Goal: Task Accomplishment & Management: Complete application form

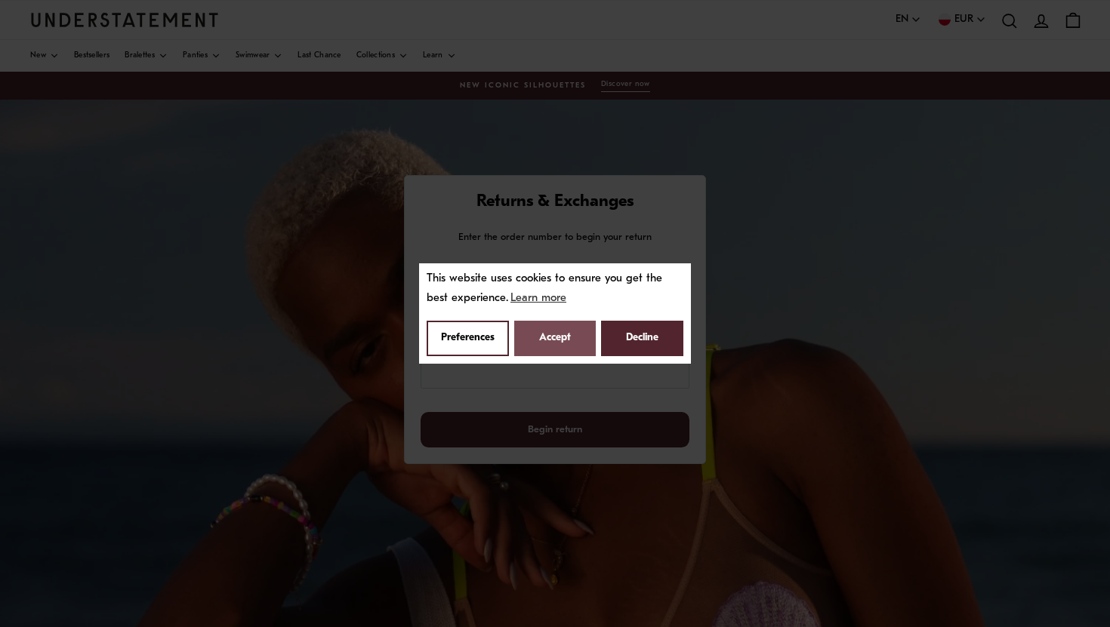
click at [563, 344] on button "Accept" at bounding box center [555, 338] width 82 height 35
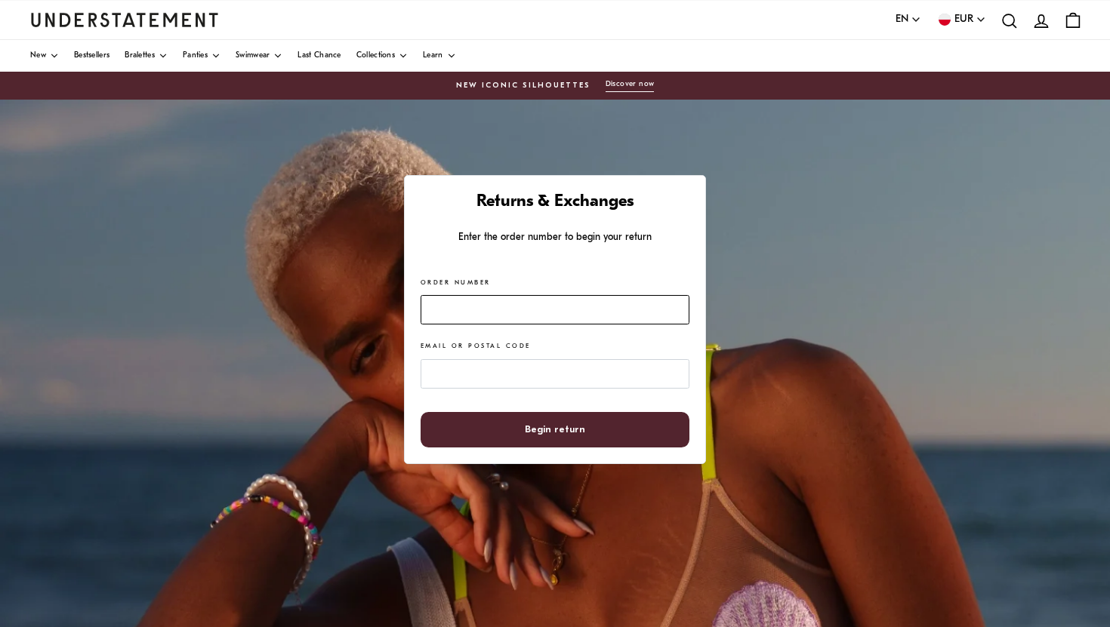
click at [460, 306] on input "Order Number" at bounding box center [554, 309] width 269 height 29
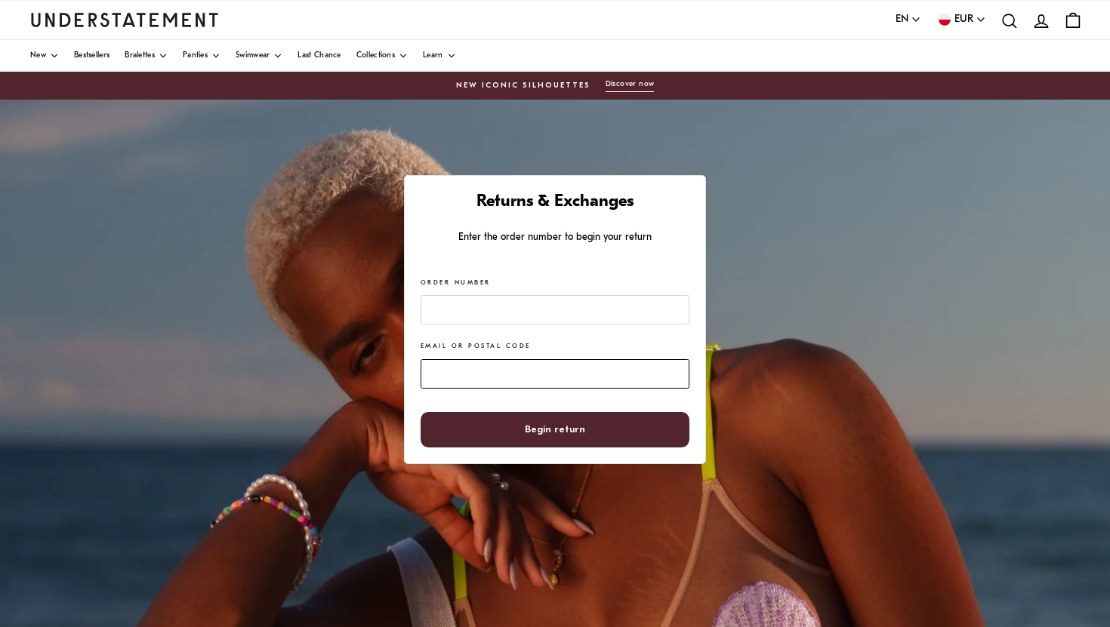
click at [471, 377] on input "Email or Postal Code" at bounding box center [554, 373] width 269 height 29
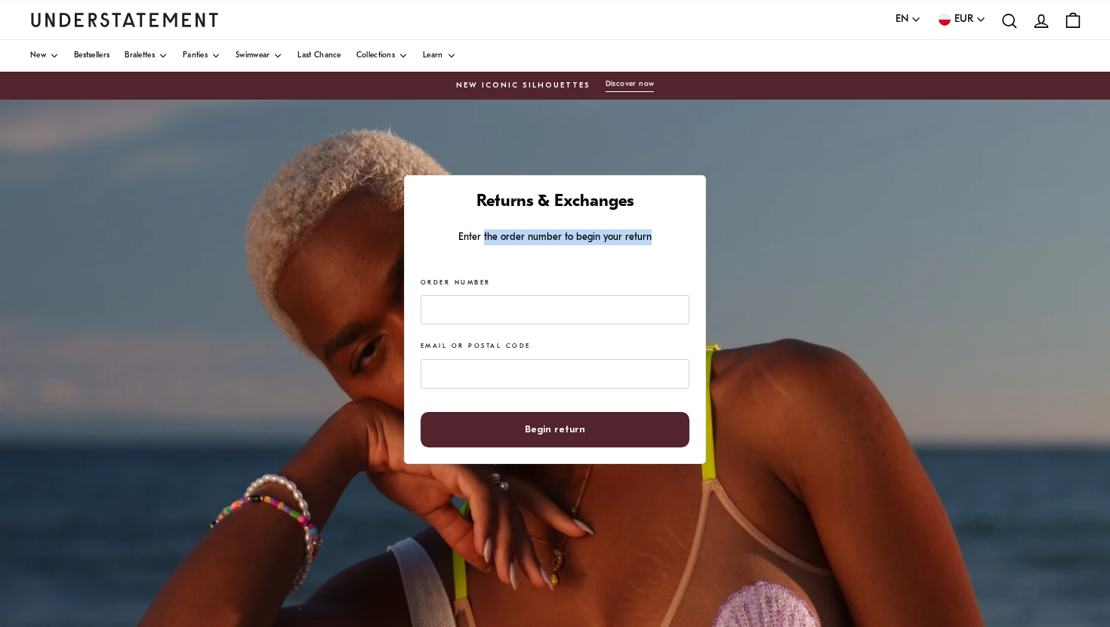
drag, startPoint x: 486, startPoint y: 236, endPoint x: 658, endPoint y: 236, distance: 172.1
click at [658, 236] on p "Enter the order number to begin your return" at bounding box center [554, 237] width 269 height 16
click at [515, 309] on input "Order Number" at bounding box center [554, 309] width 269 height 29
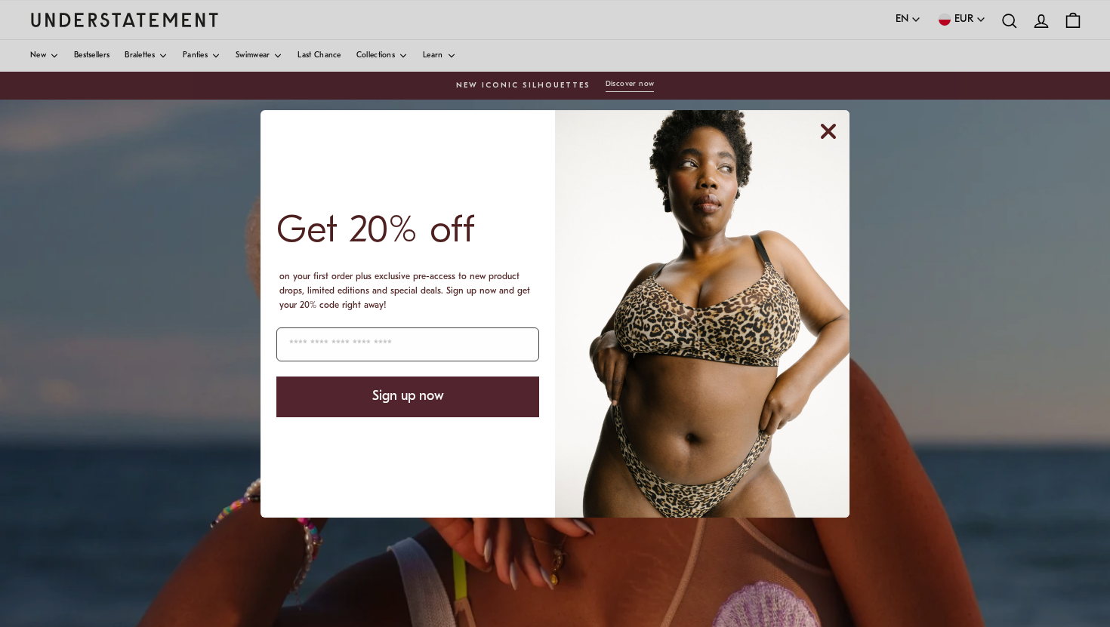
click at [826, 131] on icon "Close dialog" at bounding box center [828, 131] width 12 height 12
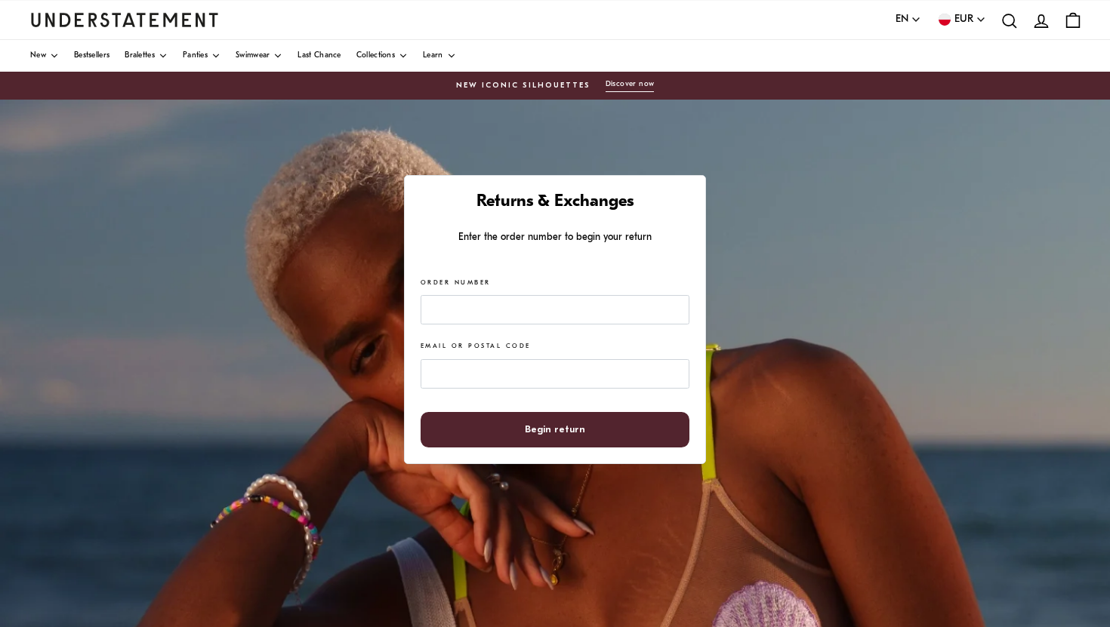
click at [51, 20] on img "Understatement Homepage" at bounding box center [124, 20] width 189 height 14
click at [443, 312] on input "Order Number" at bounding box center [554, 309] width 269 height 29
type input "*****"
click at [449, 362] on input "Email or Postal Code" at bounding box center [554, 373] width 269 height 29
type input "**********"
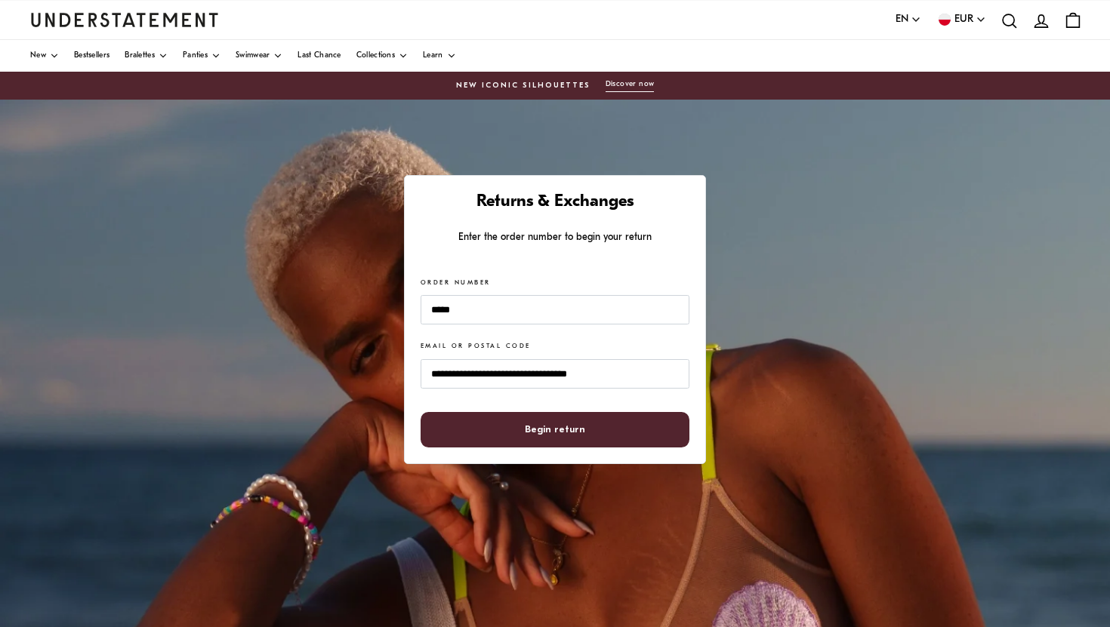
click at [515, 429] on span "Begin return" at bounding box center [555, 430] width 236 height 34
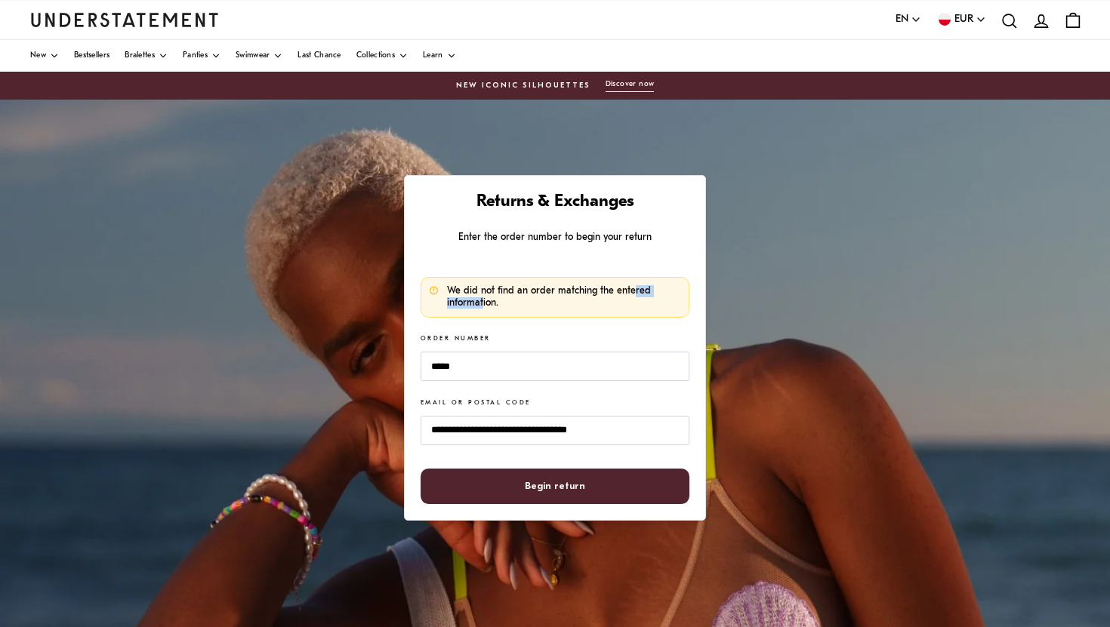
drag, startPoint x: 480, startPoint y: 297, endPoint x: 631, endPoint y: 294, distance: 151.0
click at [632, 294] on p "We did not find an order matching the entered information." at bounding box center [564, 296] width 234 height 23
click at [631, 294] on p "We did not find an order matching the entered information." at bounding box center [564, 296] width 234 height 23
